Goal: Task Accomplishment & Management: Manage account settings

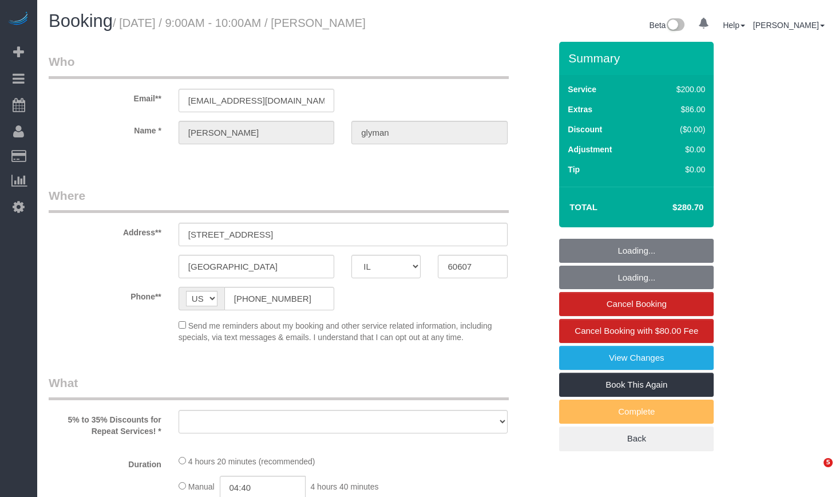
select select "IL"
select select "number:1"
select select "number:69"
select select "number:139"
select select "number:106"
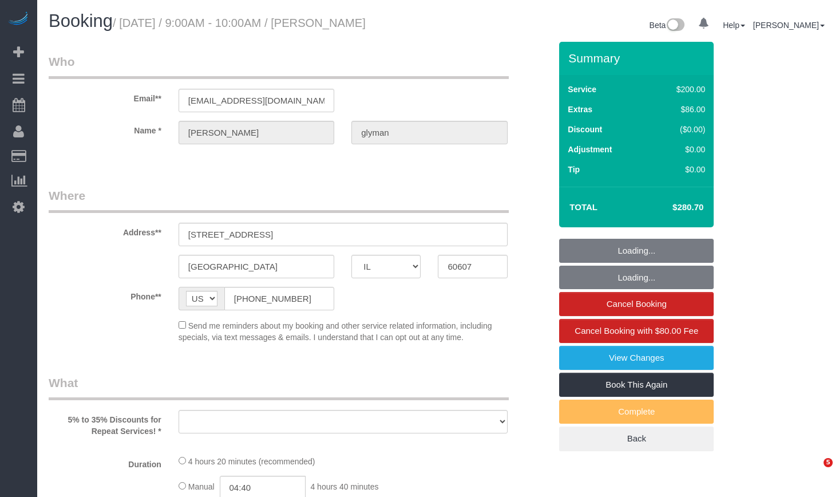
select select "512"
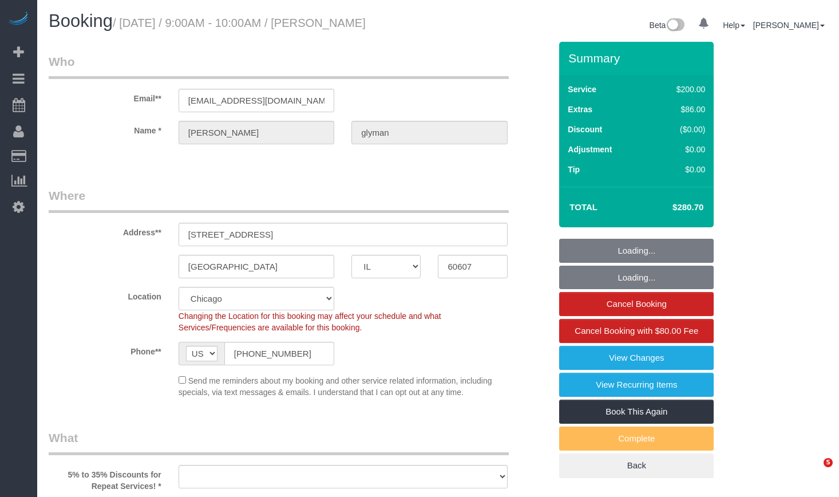
select select "2"
select select "7"
select select "object:1360"
select select "string:fspay-18bdcf83-311a-4ef3-9947-ef372785bd94"
